Goal: Check status: Check status

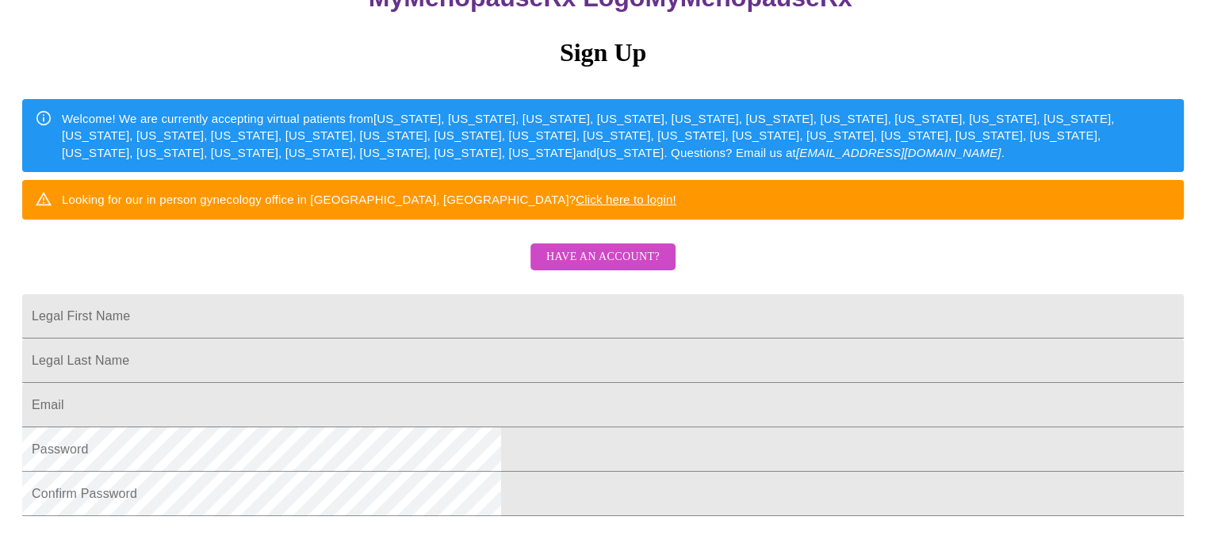
scroll to position [238, 0]
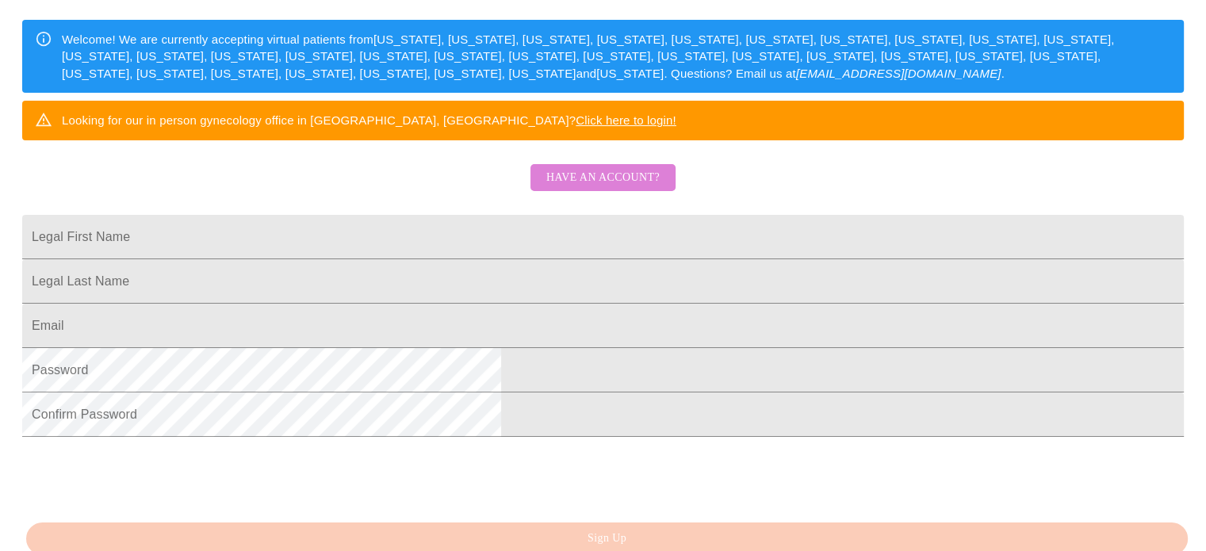
click at [628, 188] on span "Have an account?" at bounding box center [602, 178] width 113 height 20
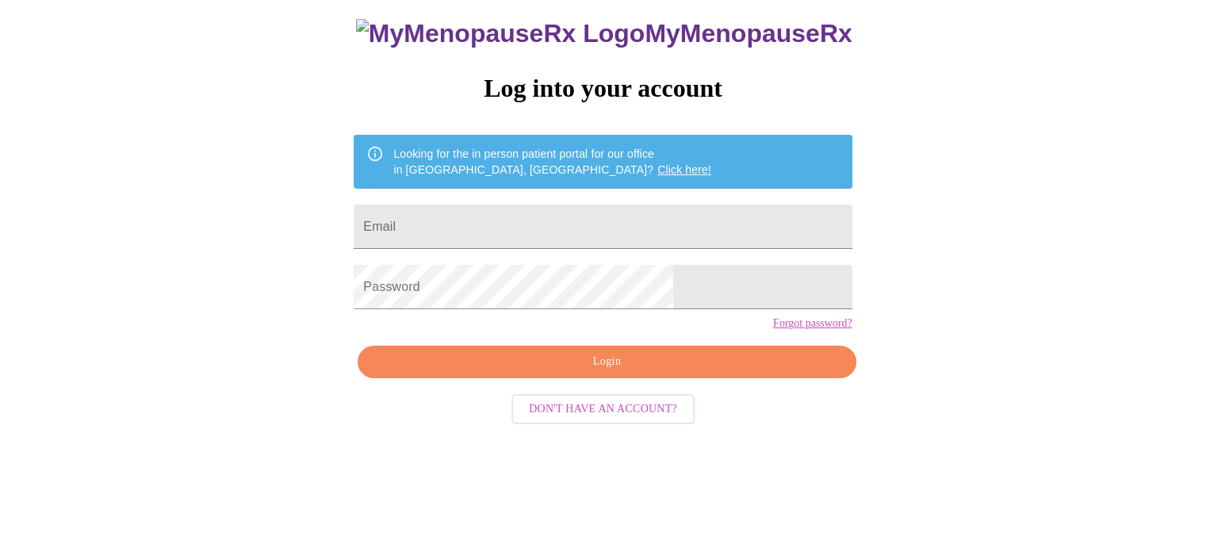
scroll to position [30, 0]
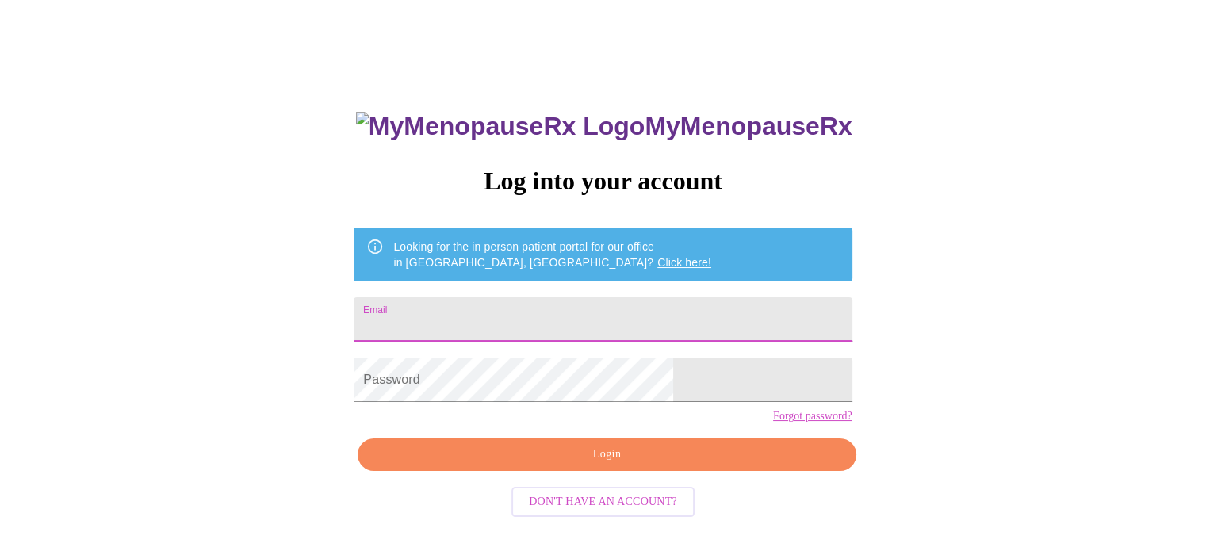
click at [499, 326] on input "Email" at bounding box center [603, 319] width 498 height 44
type input "[EMAIL_ADDRESS][DOMAIN_NAME]"
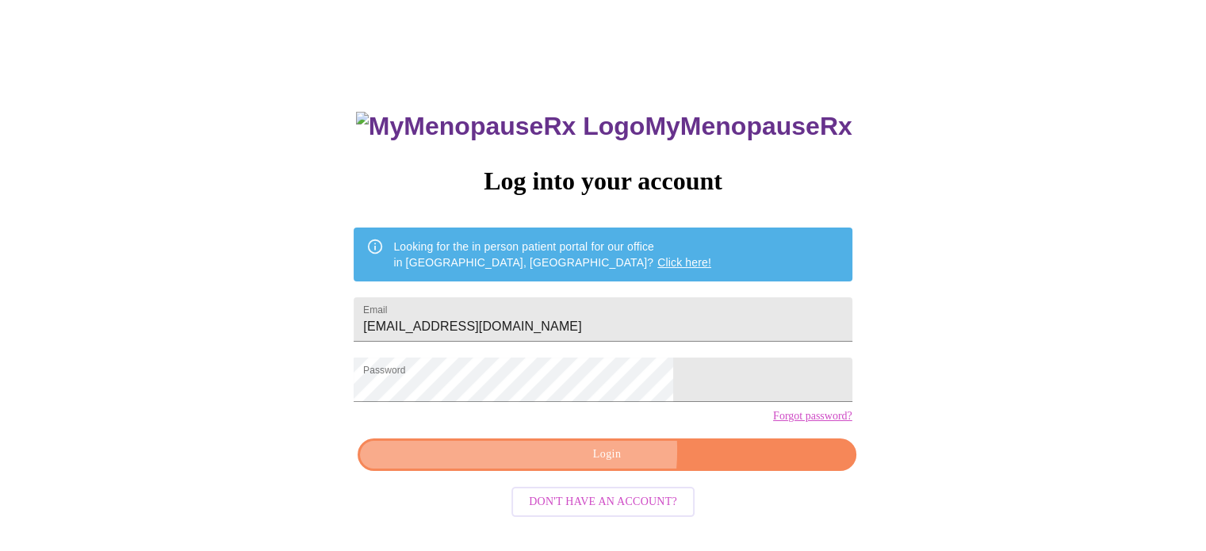
click at [553, 464] on span "Login" at bounding box center [606, 455] width 461 height 20
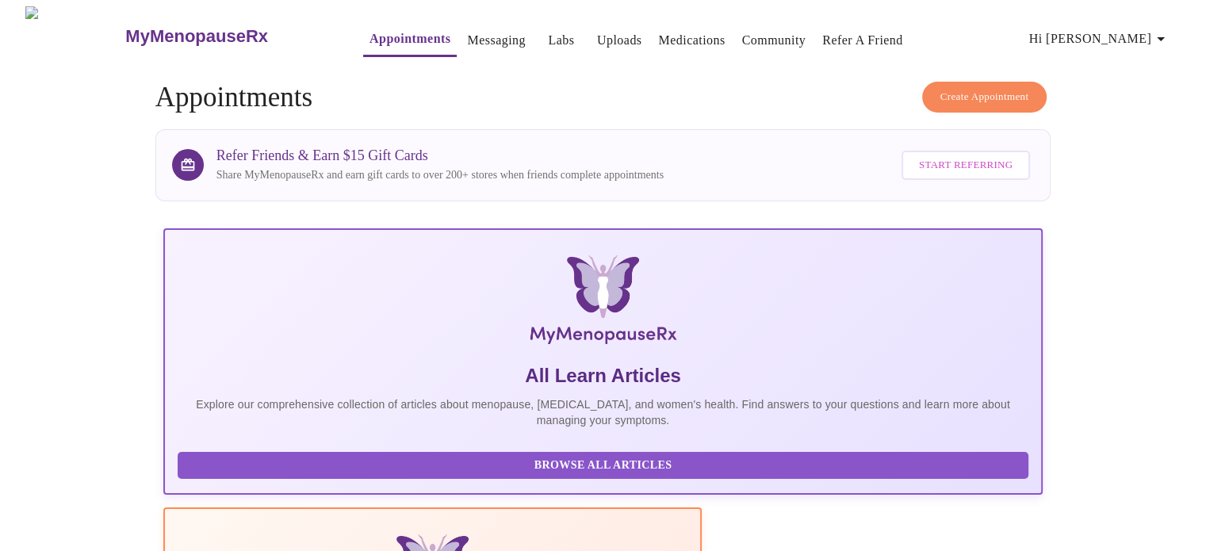
click at [1152, 32] on span "Hi [PERSON_NAME]" at bounding box center [1099, 39] width 141 height 22
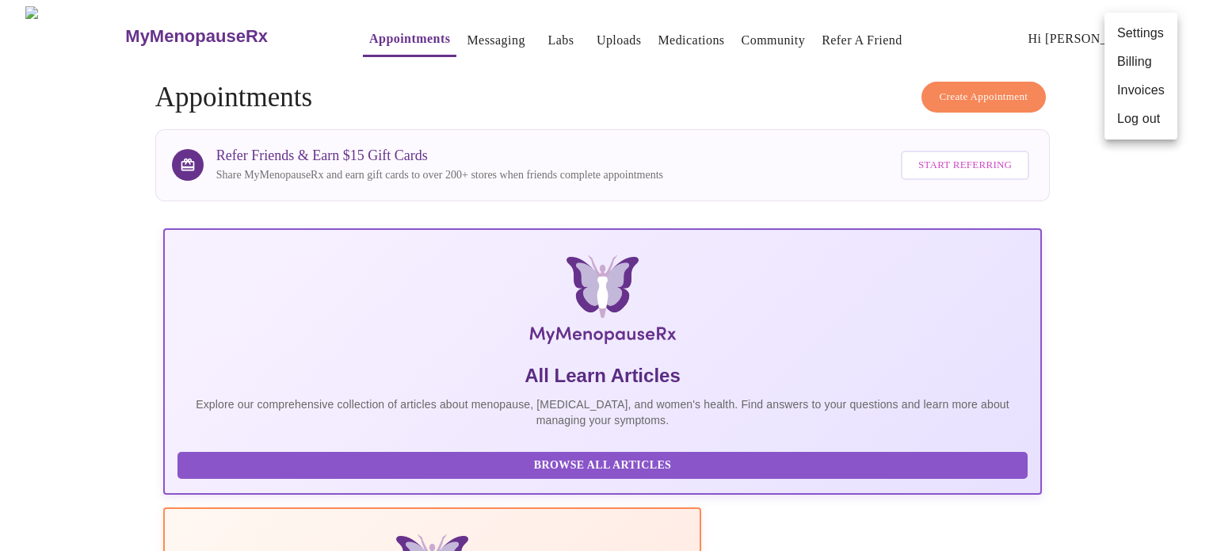
click at [1145, 185] on div at bounding box center [608, 275] width 1217 height 551
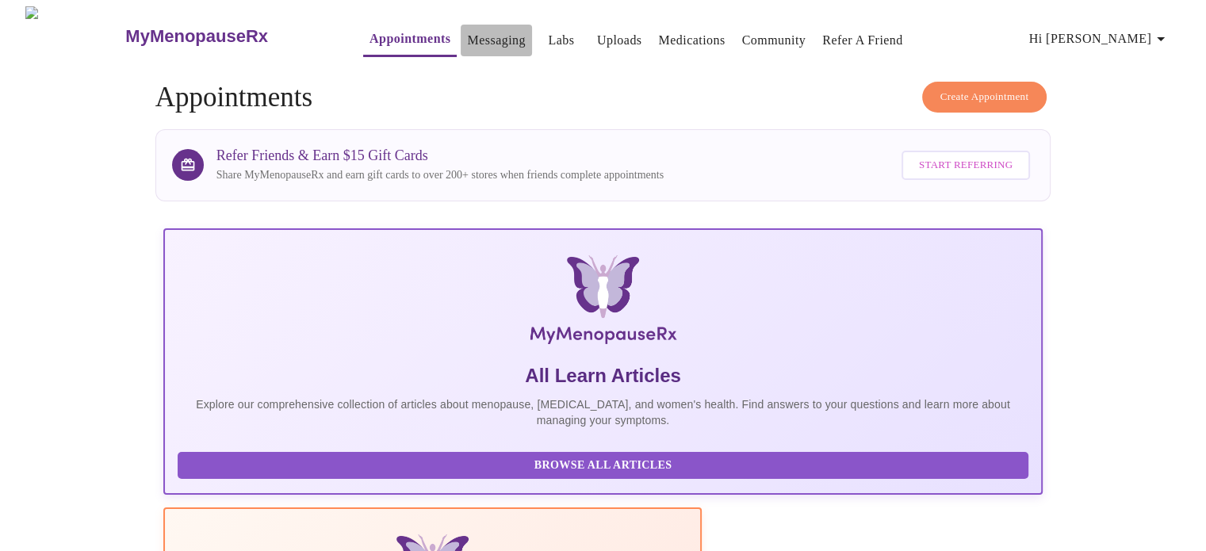
click at [467, 37] on link "Messaging" at bounding box center [496, 40] width 58 height 22
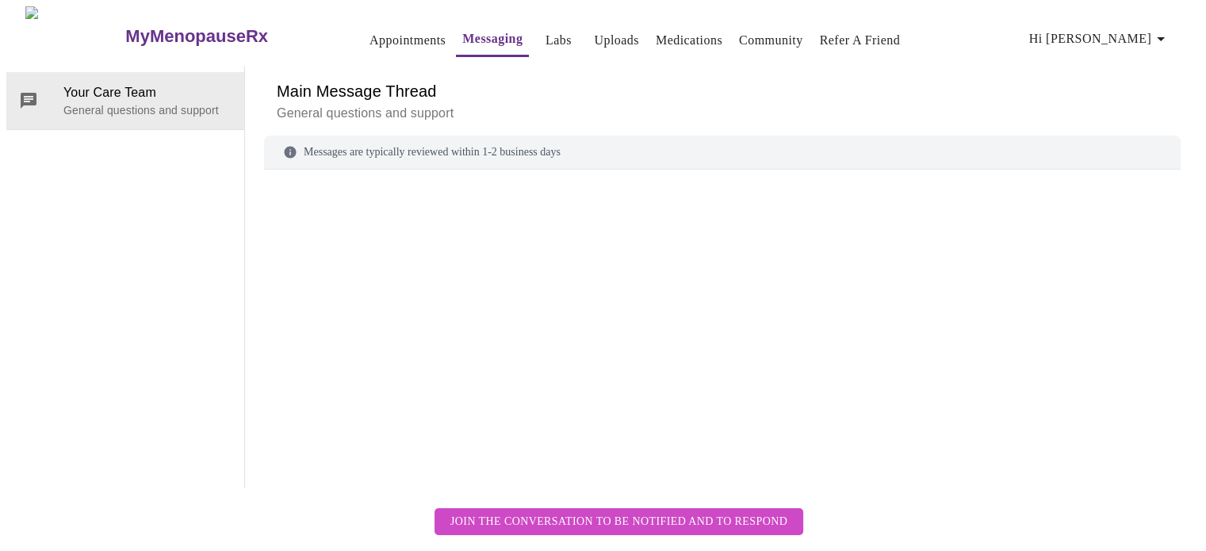
scroll to position [59, 0]
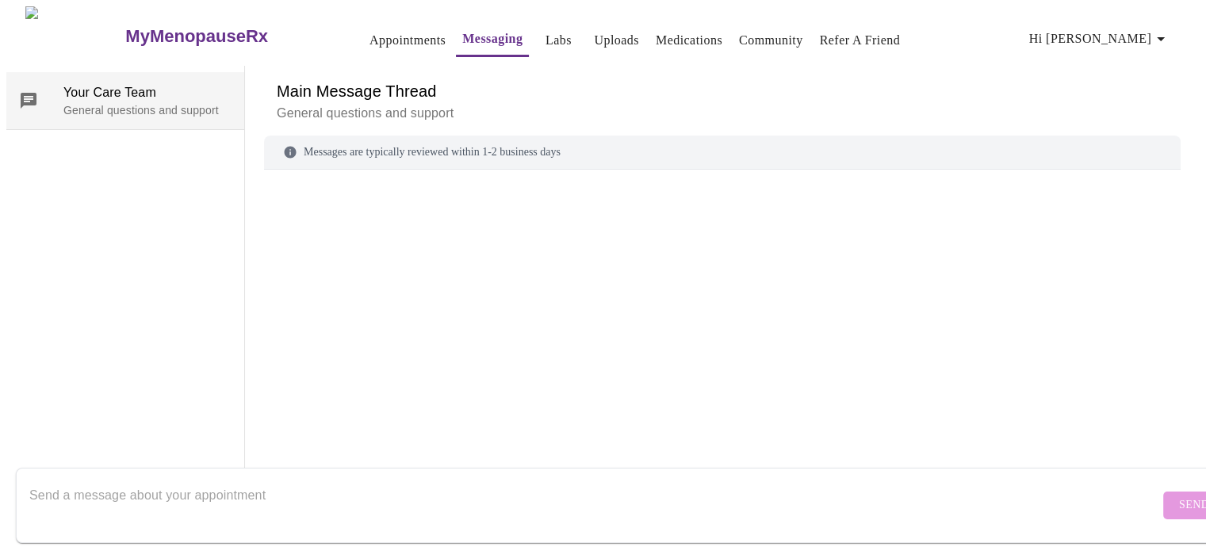
click at [91, 83] on span "Your Care Team" at bounding box center [147, 92] width 168 height 19
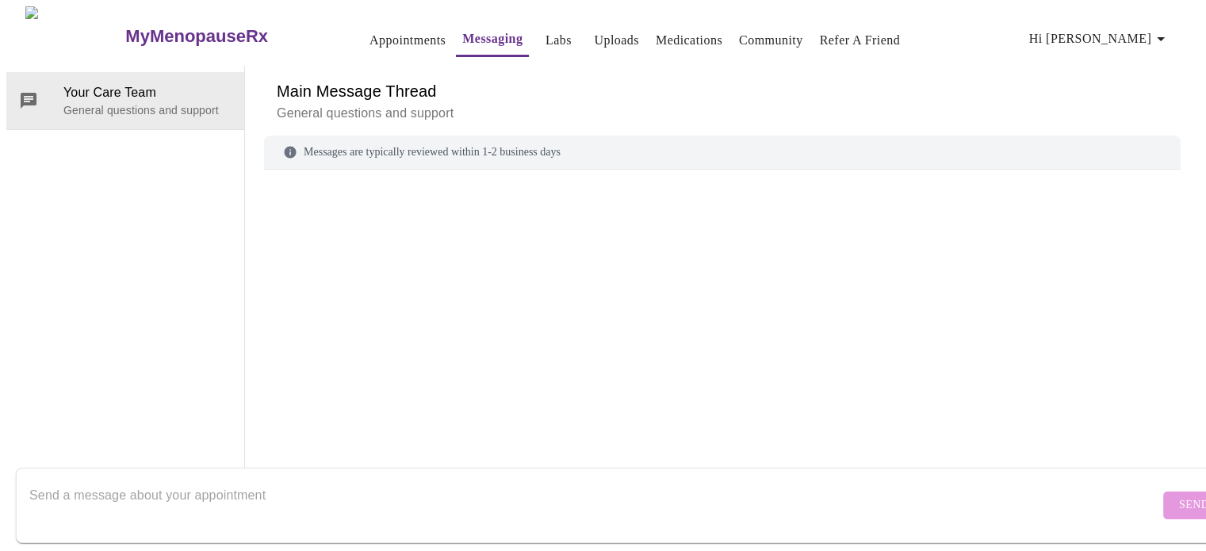
scroll to position [0, 0]
click at [545, 37] on link "Labs" at bounding box center [558, 40] width 26 height 22
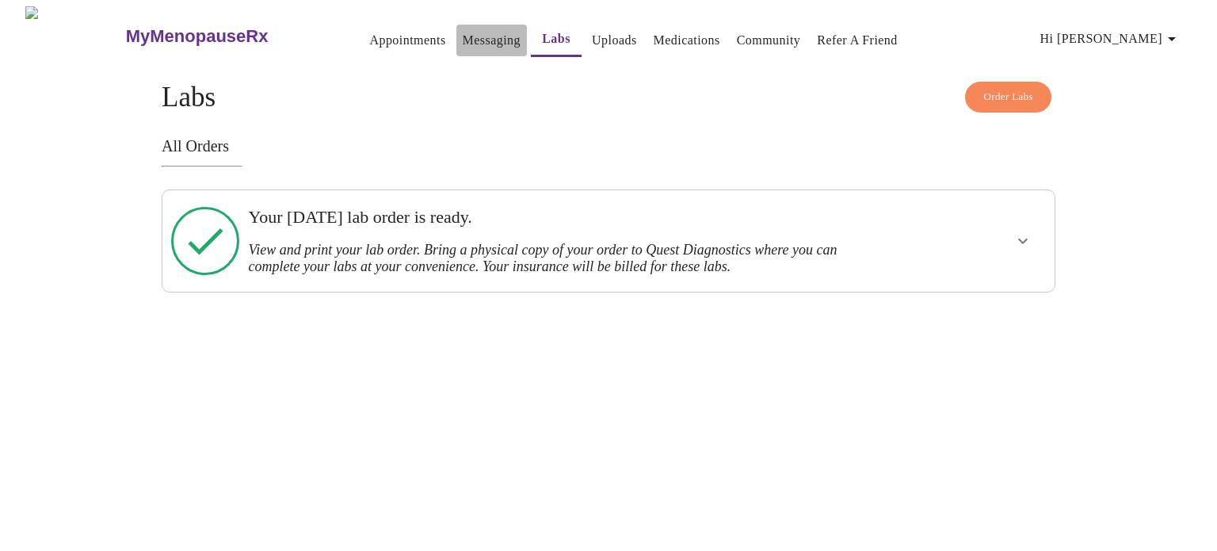
click at [463, 36] on link "Messaging" at bounding box center [492, 40] width 58 height 22
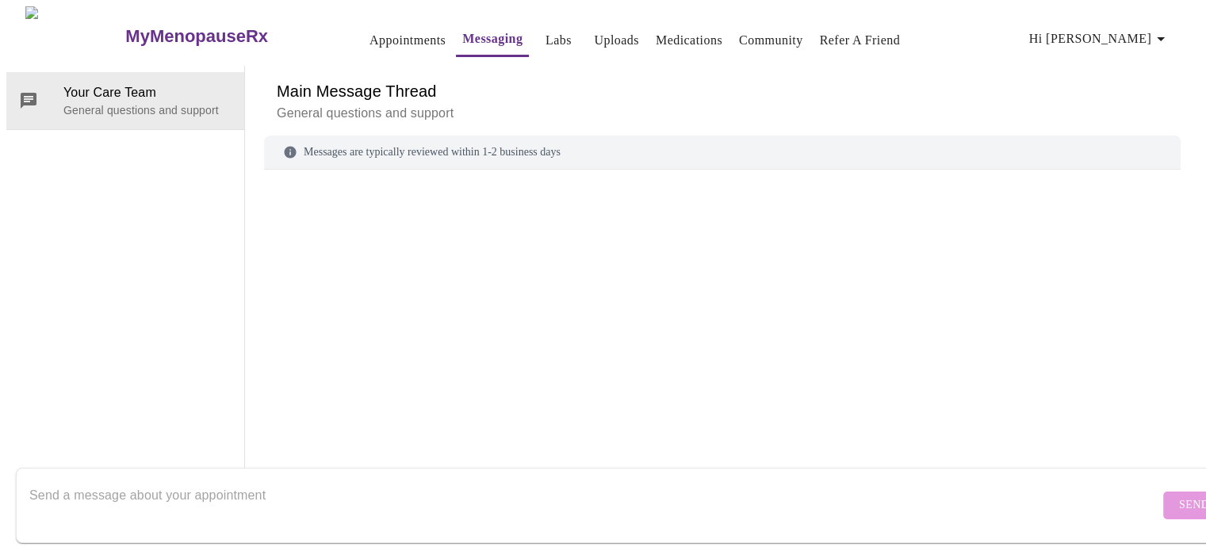
click at [369, 32] on link "Appointments" at bounding box center [407, 40] width 76 height 22
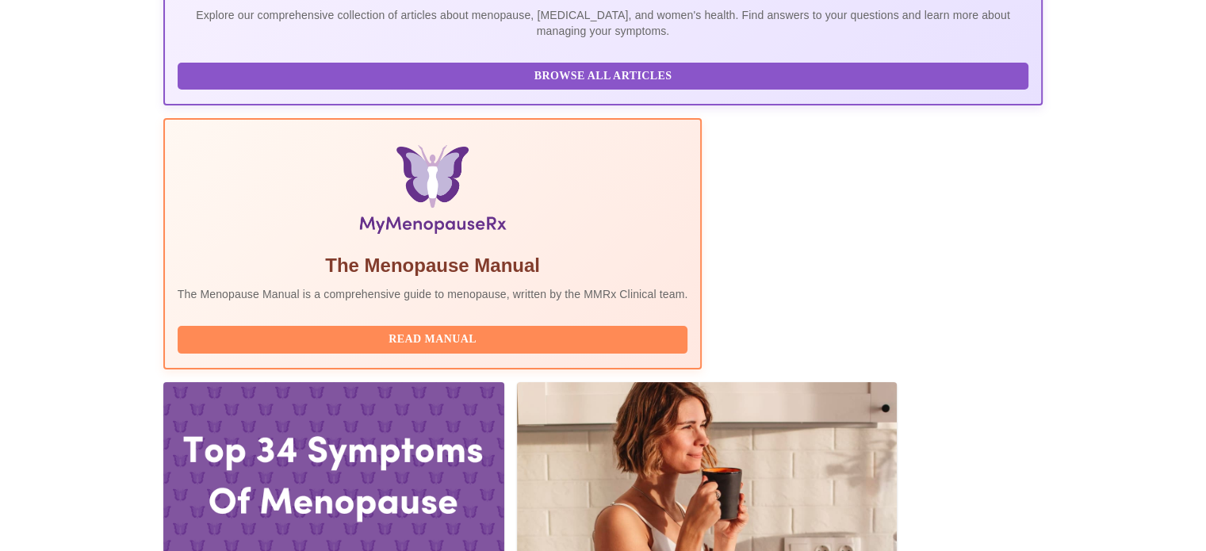
scroll to position [493, 0]
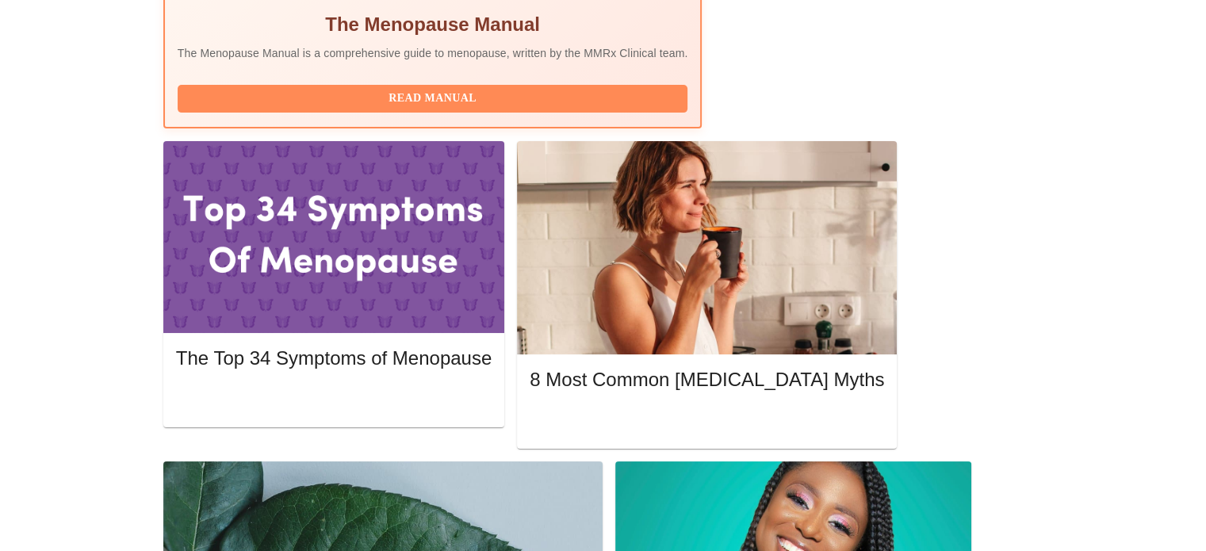
scroll to position [634, 0]
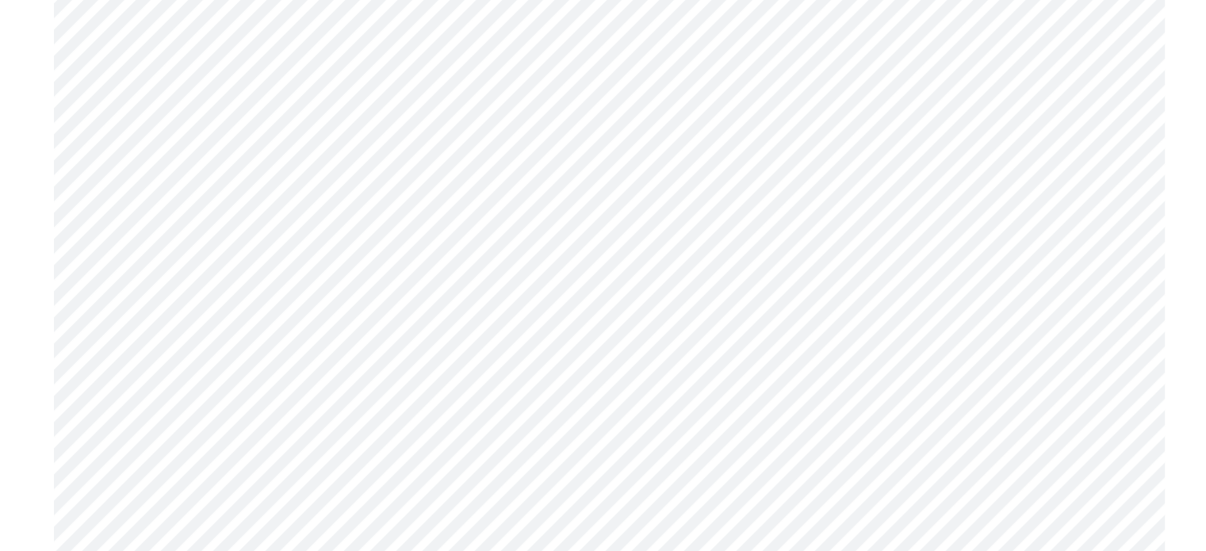
scroll to position [4122, 0]
